Goal: Use online tool/utility: Utilize a website feature to perform a specific function

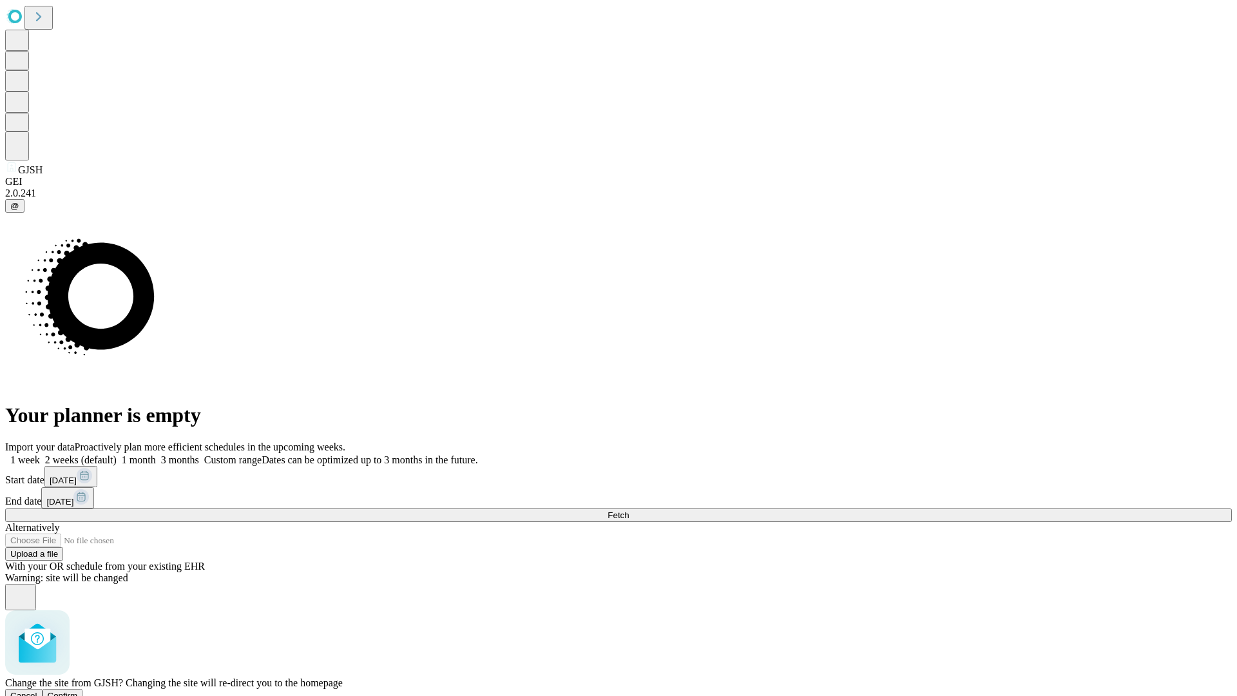
click at [78, 691] on span "Confirm" at bounding box center [63, 696] width 30 height 10
click at [117, 454] on label "2 weeks (default)" at bounding box center [78, 459] width 77 height 11
click at [629, 510] on span "Fetch" at bounding box center [617, 515] width 21 height 10
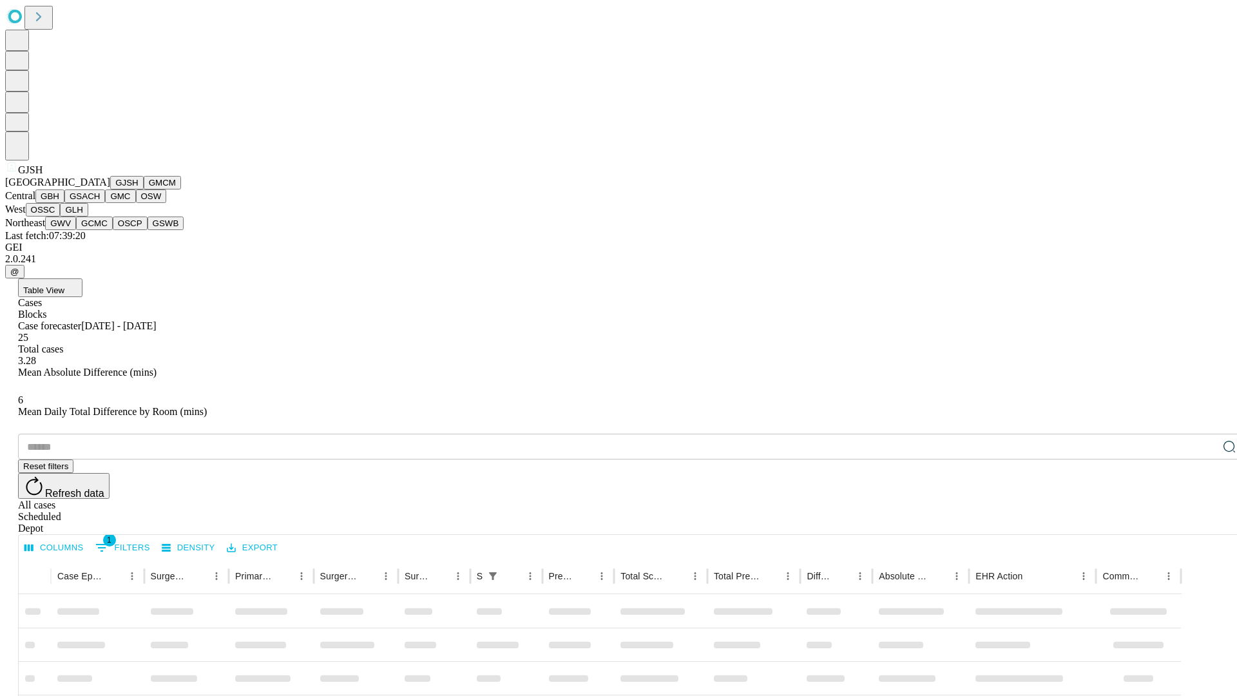
click at [144, 189] on button "GMCM" at bounding box center [162, 183] width 37 height 14
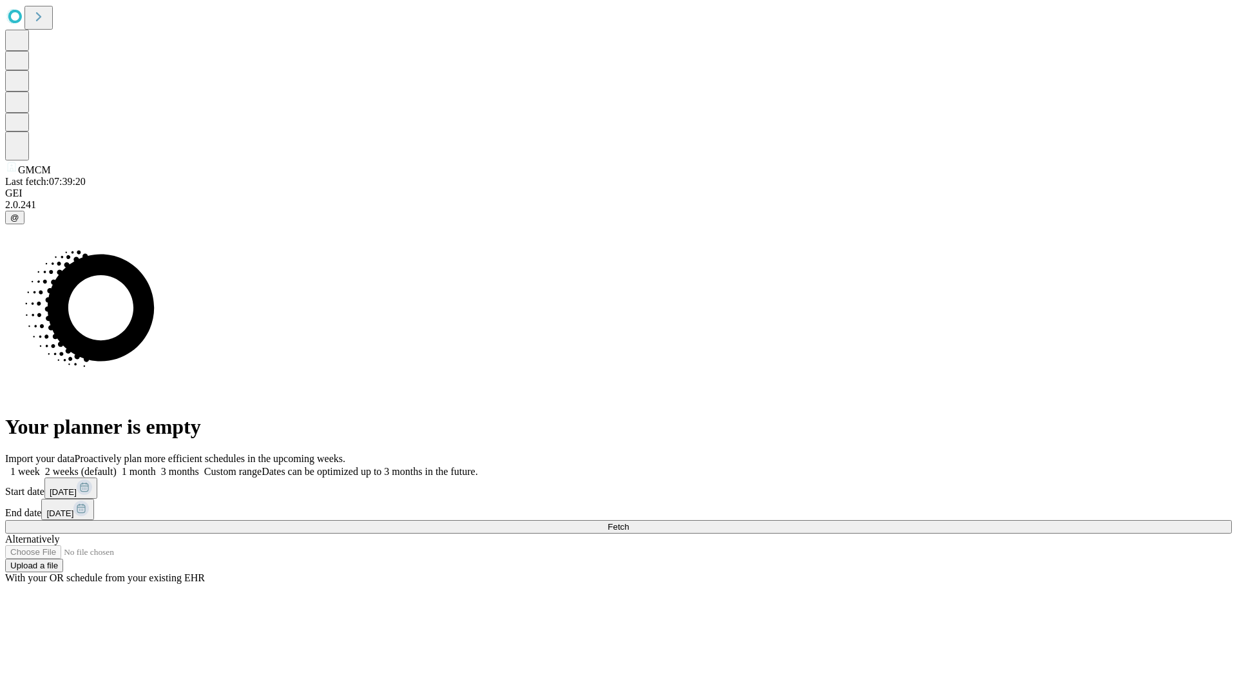
click at [117, 466] on label "2 weeks (default)" at bounding box center [78, 471] width 77 height 11
click at [629, 522] on span "Fetch" at bounding box center [617, 527] width 21 height 10
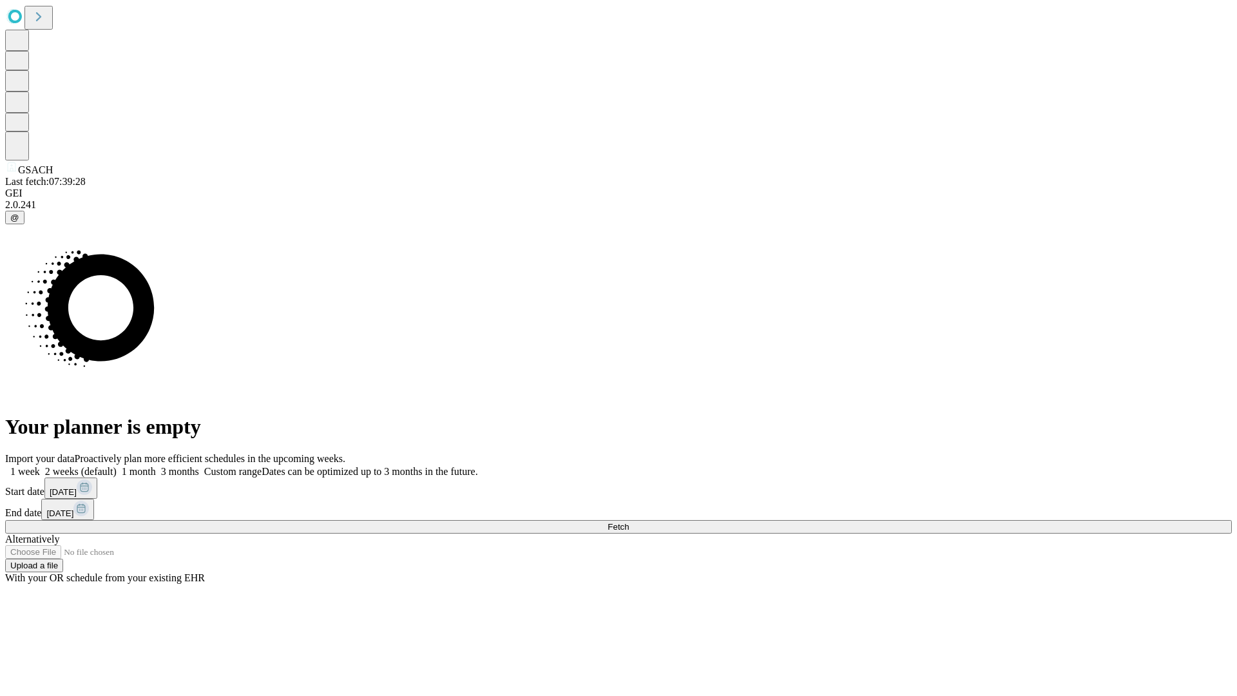
click at [117, 466] on label "2 weeks (default)" at bounding box center [78, 471] width 77 height 11
click at [629, 522] on span "Fetch" at bounding box center [617, 527] width 21 height 10
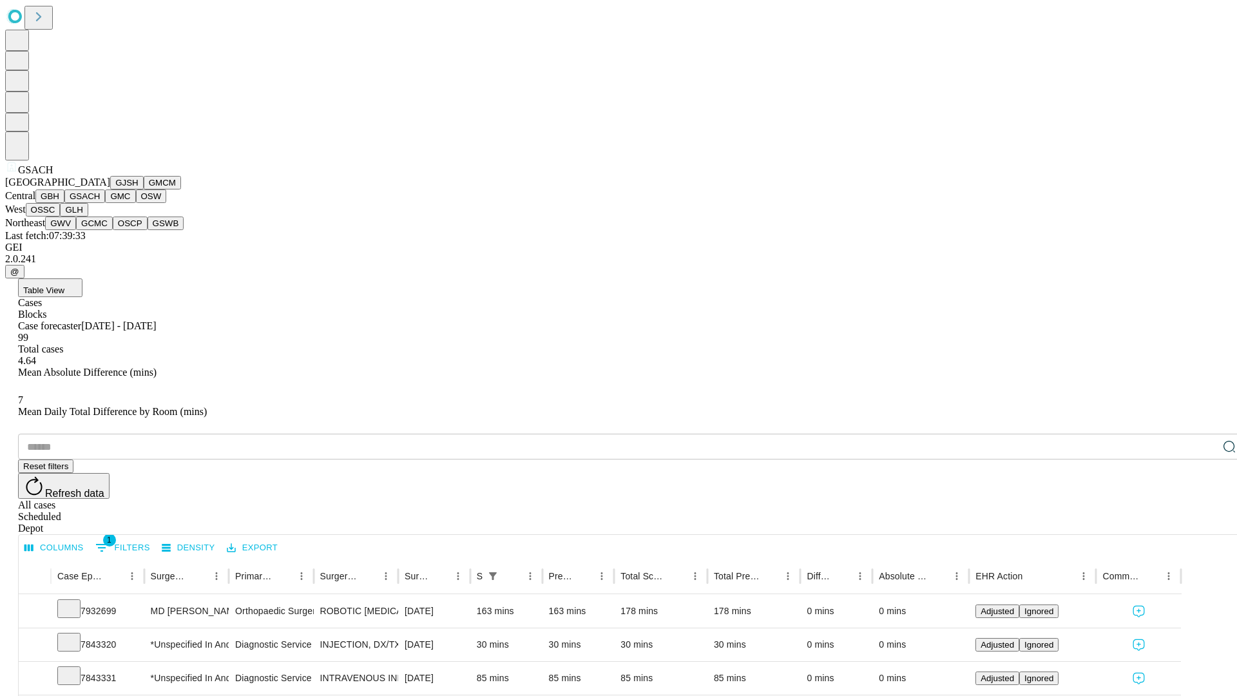
click at [105, 203] on button "GMC" at bounding box center [120, 196] width 30 height 14
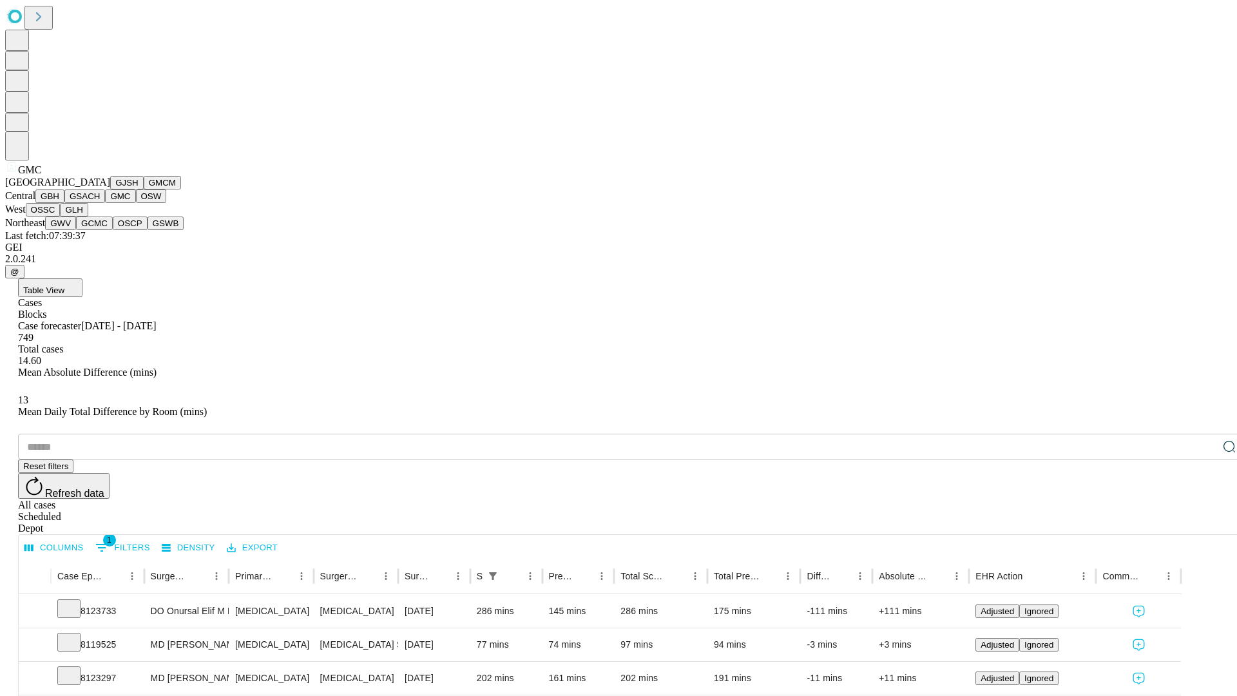
click at [136, 203] on button "OSW" at bounding box center [151, 196] width 31 height 14
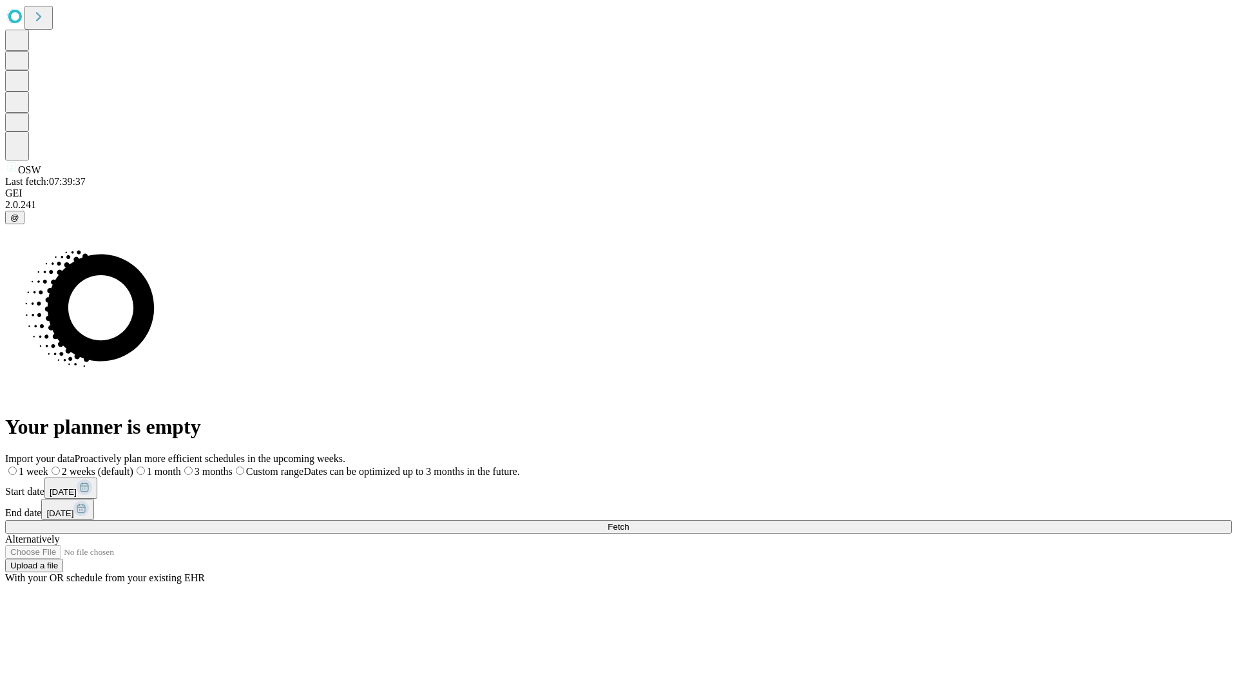
click at [133, 466] on label "2 weeks (default)" at bounding box center [90, 471] width 85 height 11
click at [629, 522] on span "Fetch" at bounding box center [617, 527] width 21 height 10
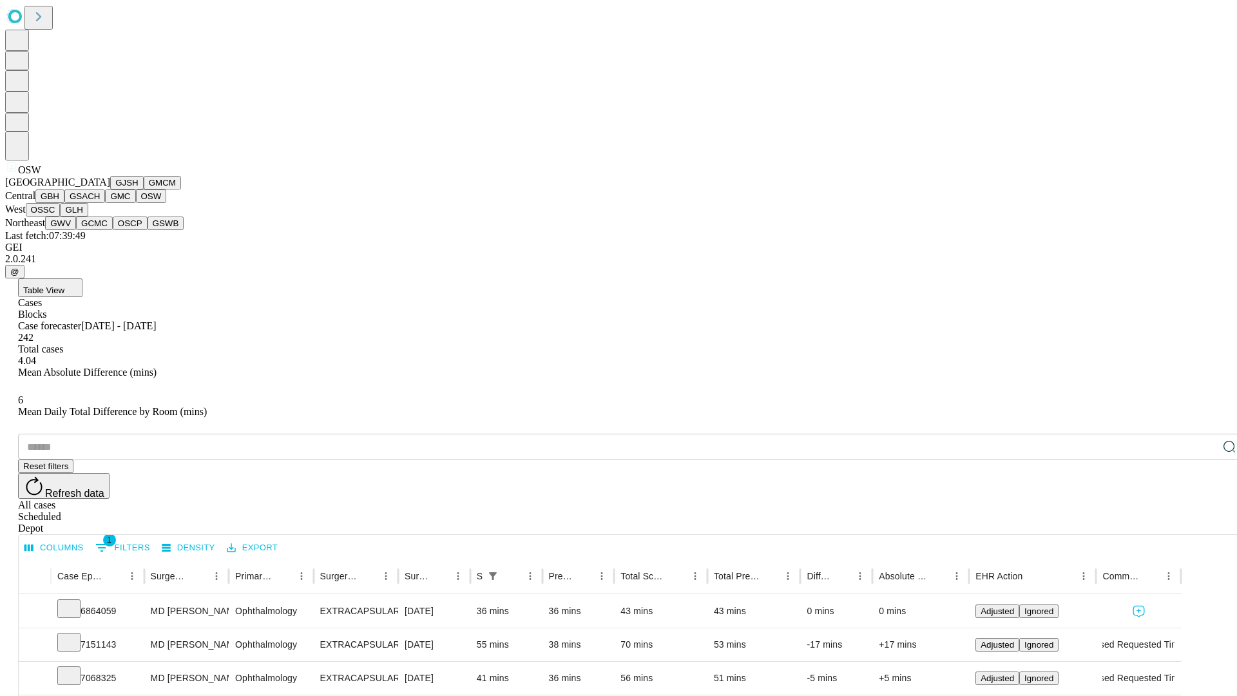
click at [61, 216] on button "OSSC" at bounding box center [43, 210] width 35 height 14
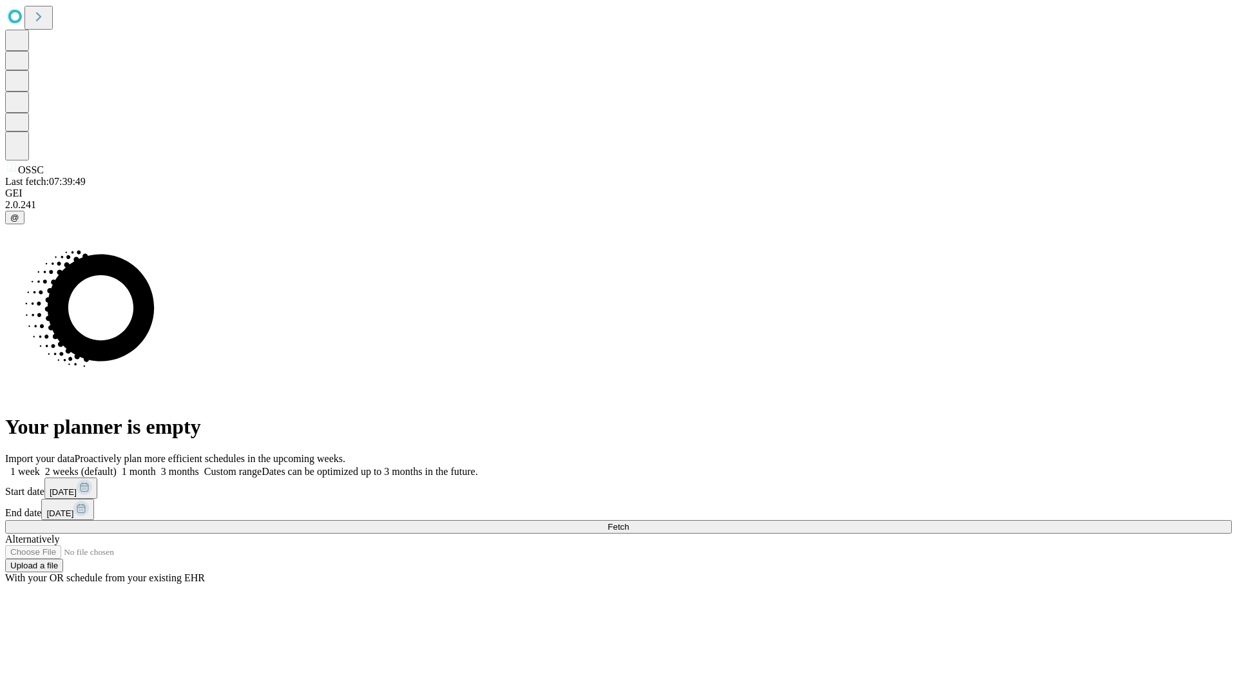
click at [117, 466] on label "2 weeks (default)" at bounding box center [78, 471] width 77 height 11
click at [629, 522] on span "Fetch" at bounding box center [617, 527] width 21 height 10
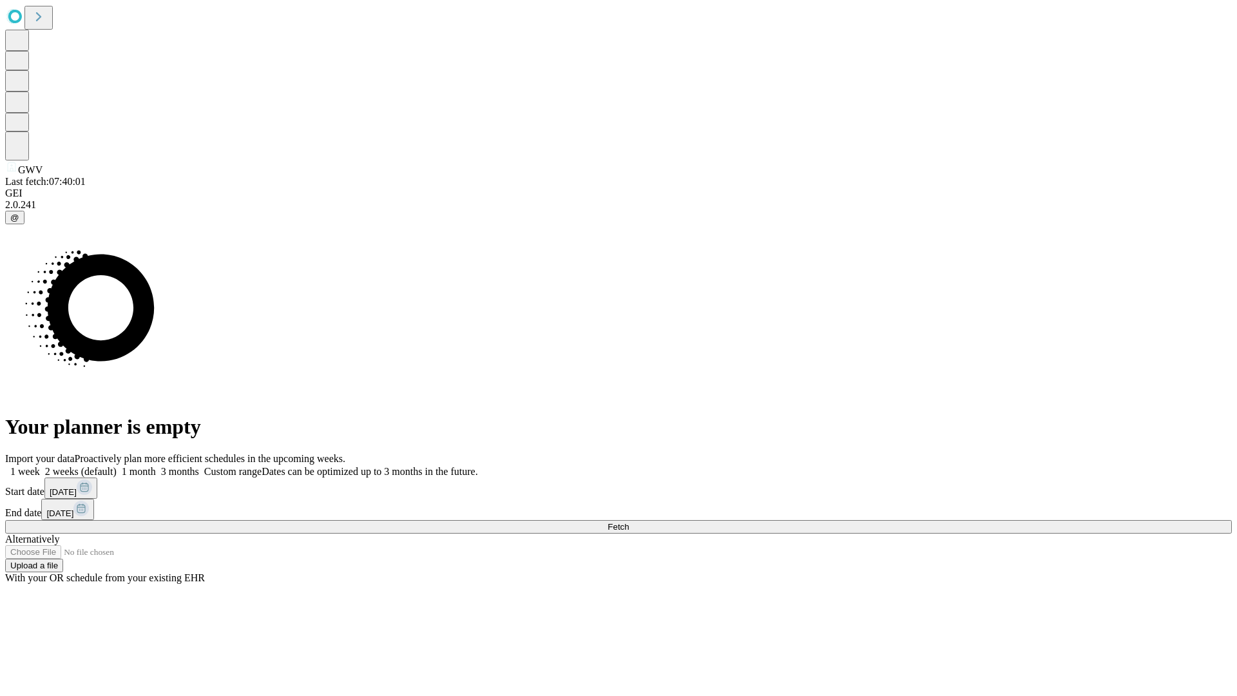
click at [117, 466] on label "2 weeks (default)" at bounding box center [78, 471] width 77 height 11
click at [629, 522] on span "Fetch" at bounding box center [617, 527] width 21 height 10
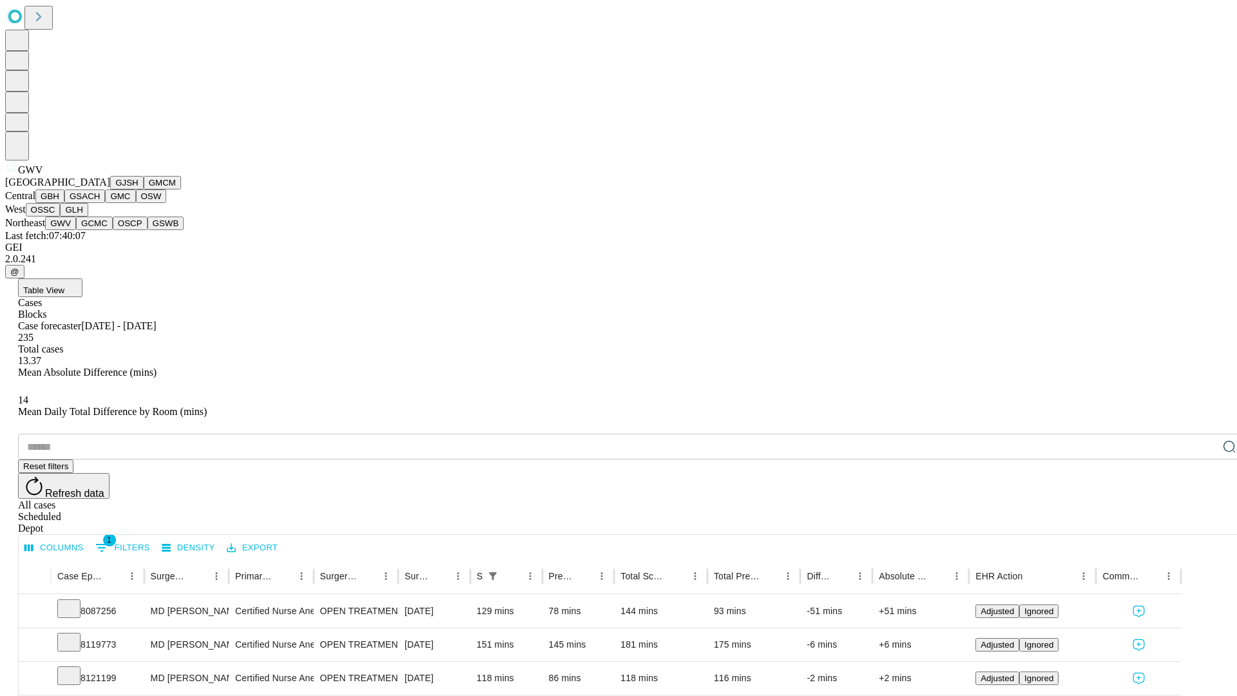
click at [100, 230] on button "GCMC" at bounding box center [94, 223] width 37 height 14
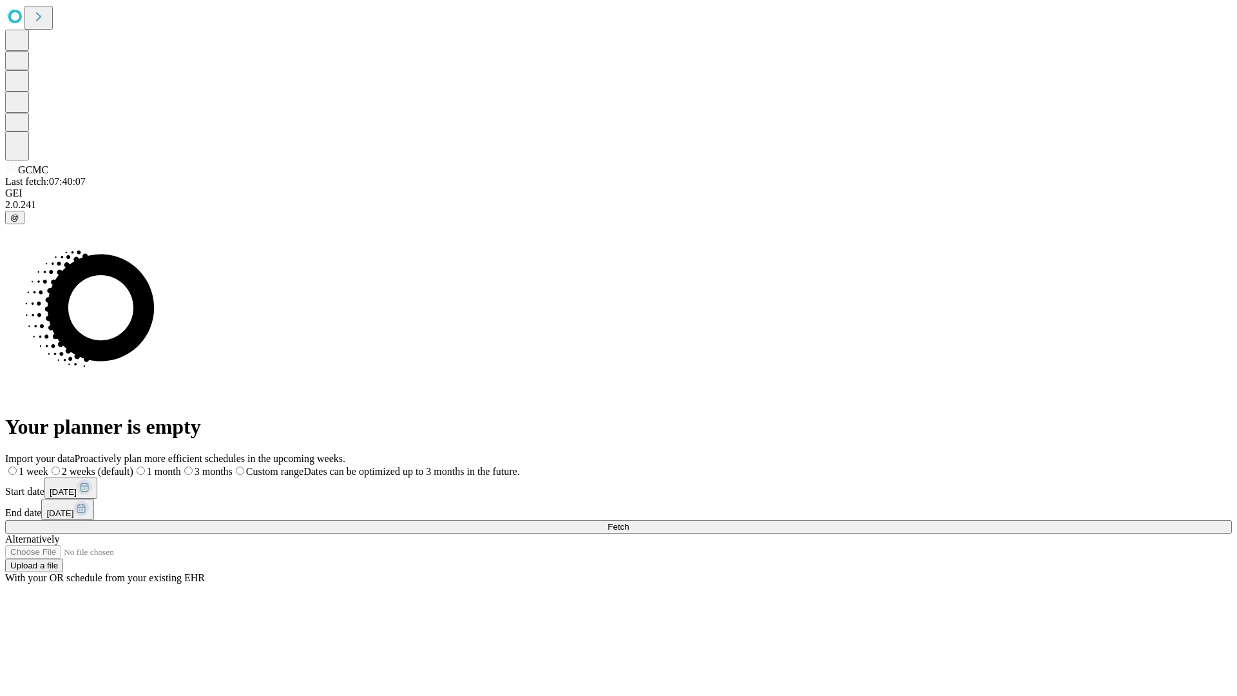
click at [133, 466] on label "2 weeks (default)" at bounding box center [90, 471] width 85 height 11
click at [629, 522] on span "Fetch" at bounding box center [617, 527] width 21 height 10
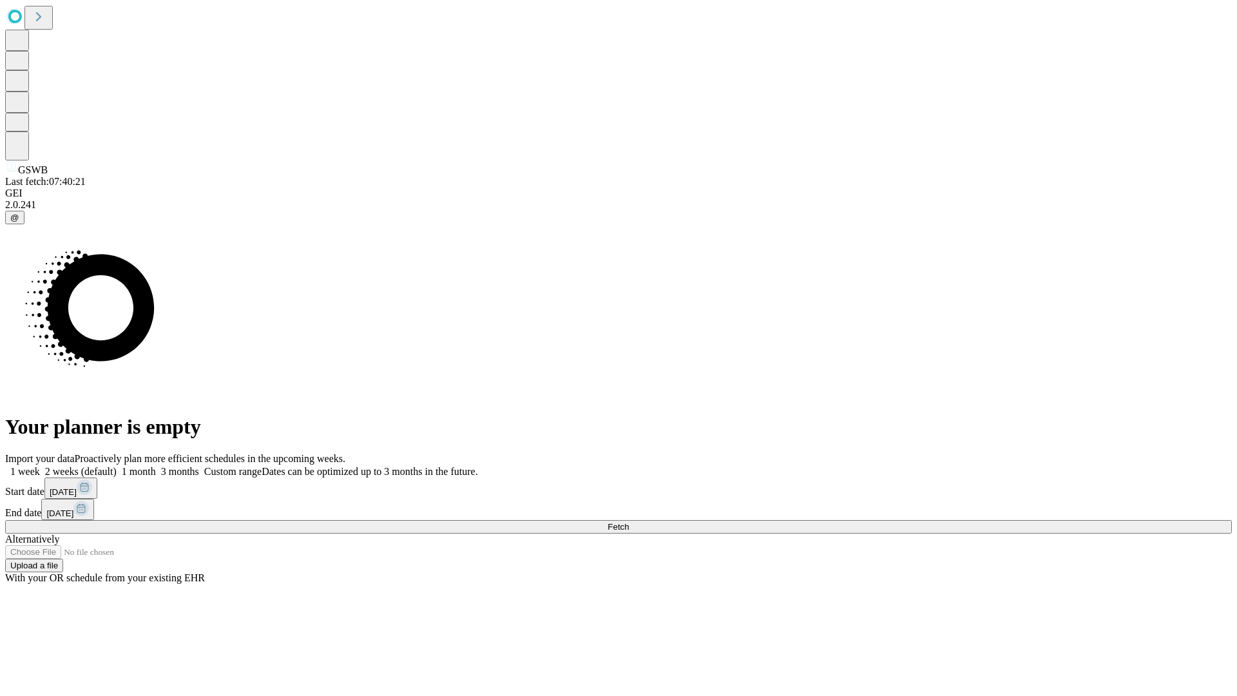
click at [629, 522] on span "Fetch" at bounding box center [617, 527] width 21 height 10
